Goal: Task Accomplishment & Management: Manage account settings

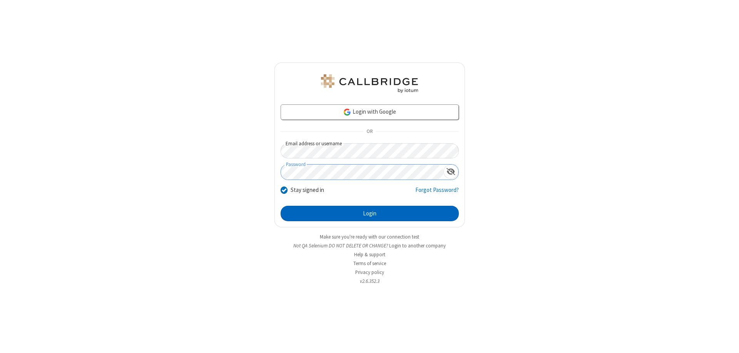
click at [370, 213] on button "Login" at bounding box center [370, 213] width 178 height 15
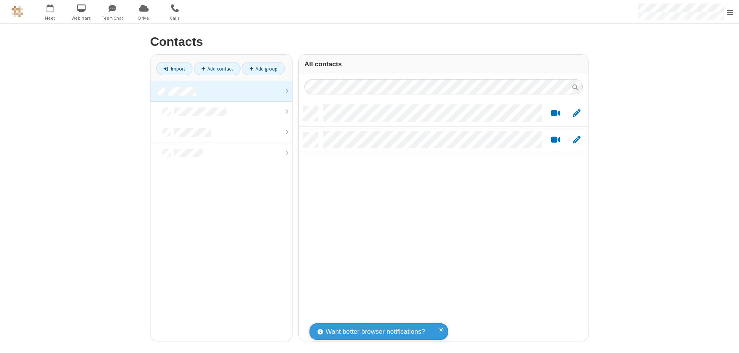
click at [221, 91] on link at bounding box center [221, 91] width 142 height 21
click at [217, 69] on link "Add contact" at bounding box center [217, 68] width 47 height 13
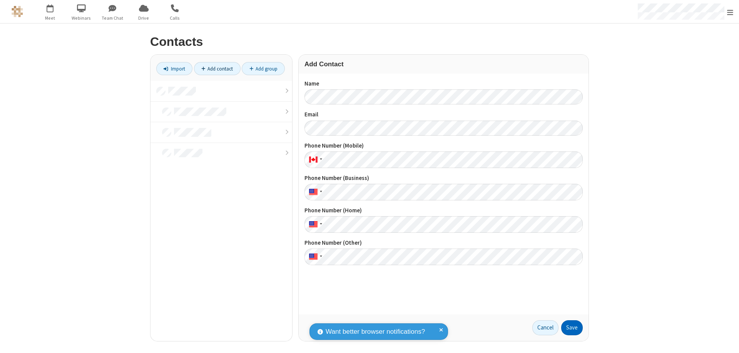
click at [572, 327] on button "Save" at bounding box center [572, 327] width 22 height 15
